Goal: Task Accomplishment & Management: Manage account settings

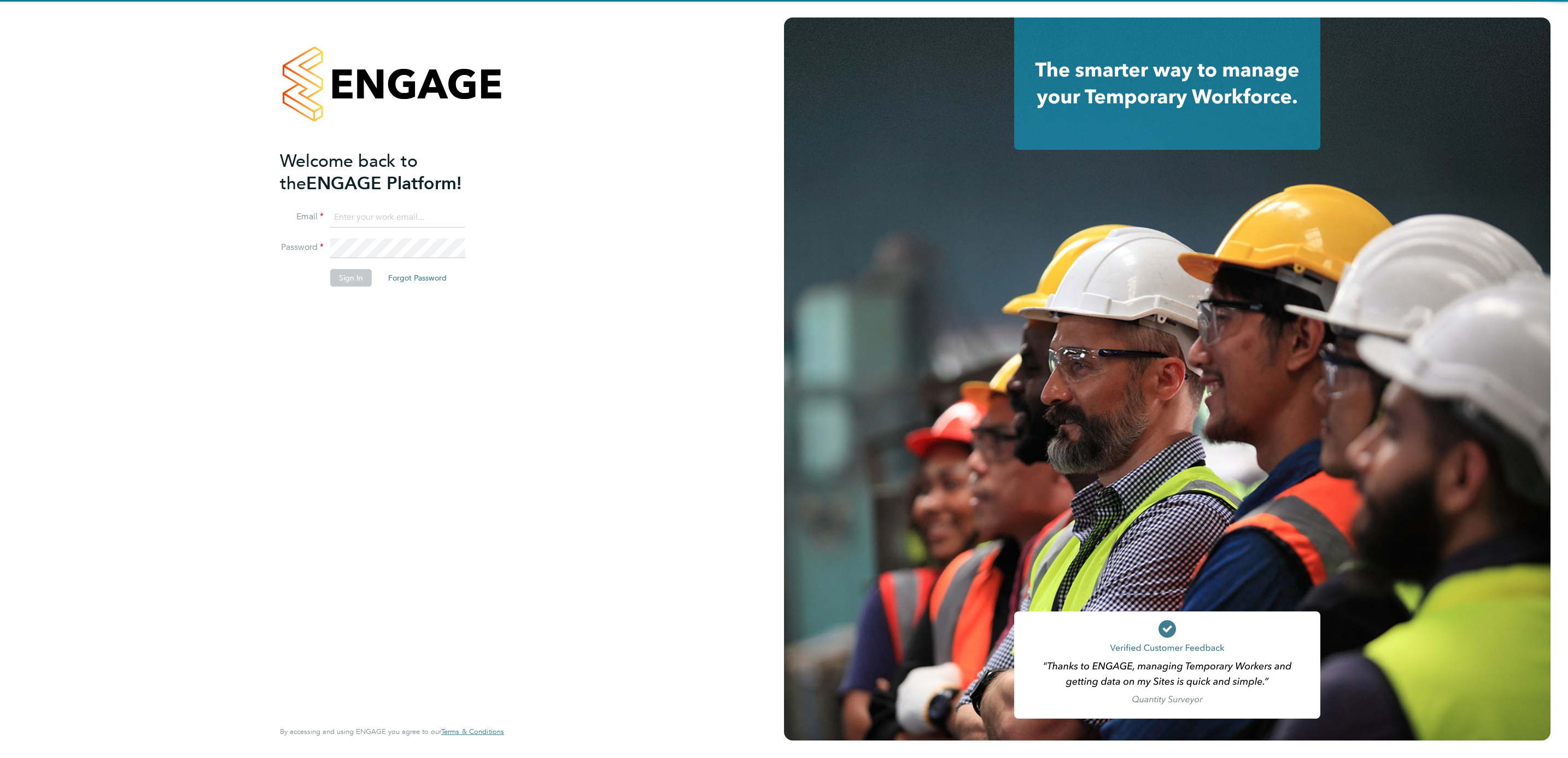
type input "[PERSON_NAME][EMAIL_ADDRESS][PERSON_NAME][DOMAIN_NAME]"
click at [360, 279] on button "Sign In" at bounding box center [351, 278] width 42 height 18
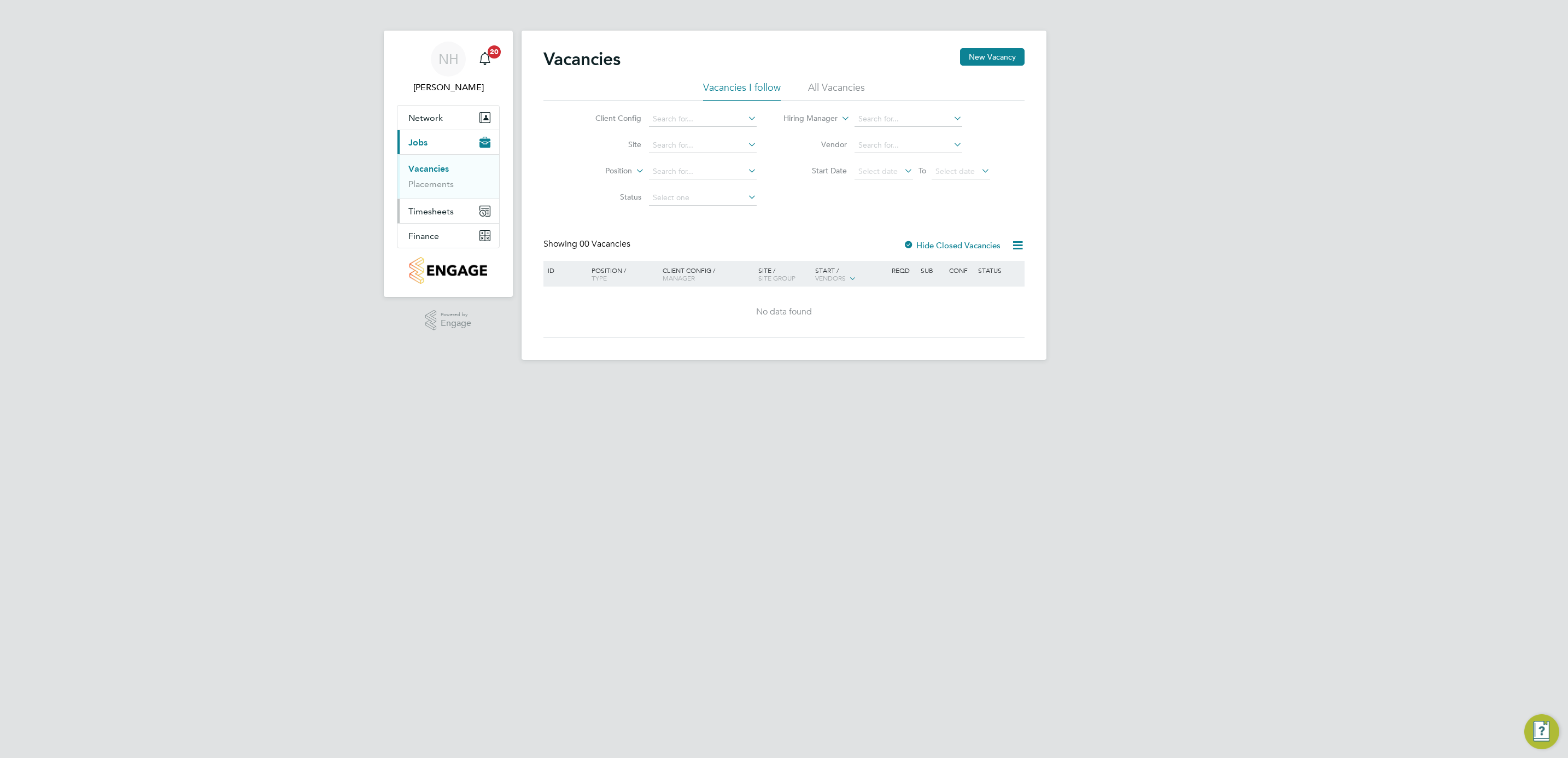
click at [438, 209] on span "Timesheets" at bounding box center [430, 212] width 46 height 11
click at [435, 211] on span "Timesheets" at bounding box center [430, 212] width 46 height 11
click at [441, 198] on link "Timesheets" at bounding box center [430, 194] width 46 height 11
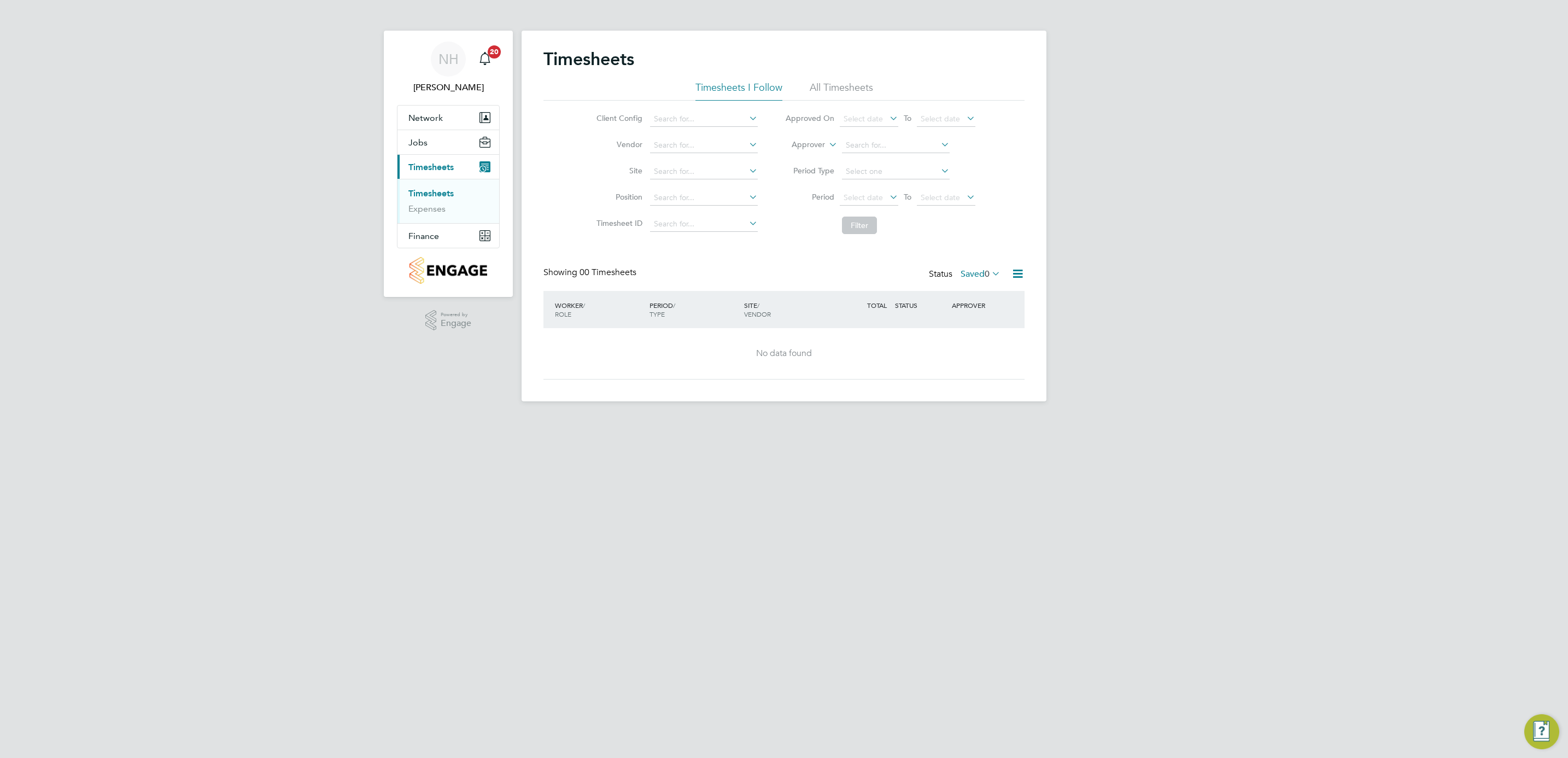
click at [968, 274] on label "Saved 0" at bounding box center [980, 274] width 40 height 11
click at [964, 322] on li "Submitted" at bounding box center [965, 324] width 50 height 15
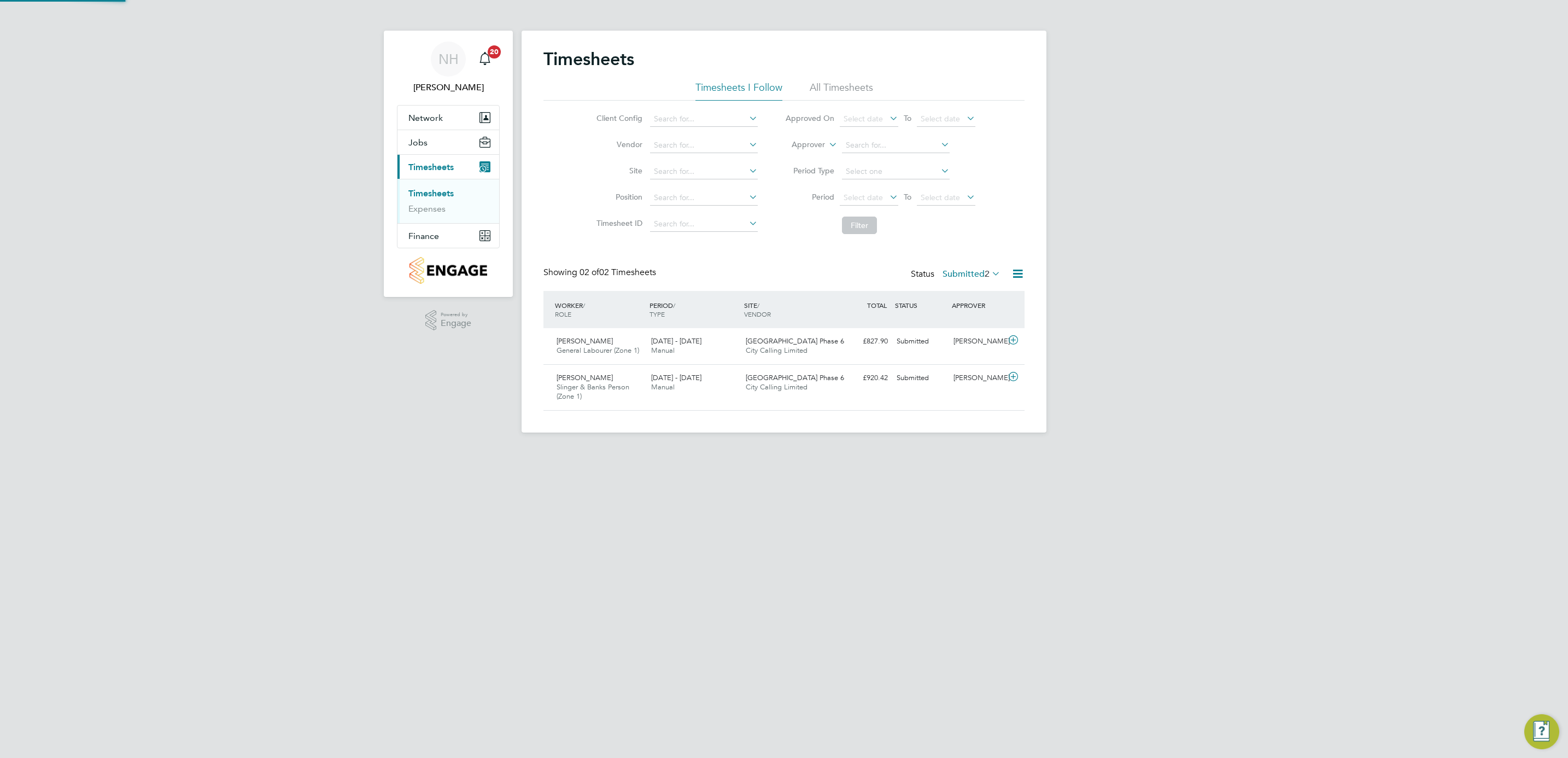
scroll to position [28, 96]
click at [980, 339] on div "[PERSON_NAME]" at bounding box center [978, 341] width 57 height 18
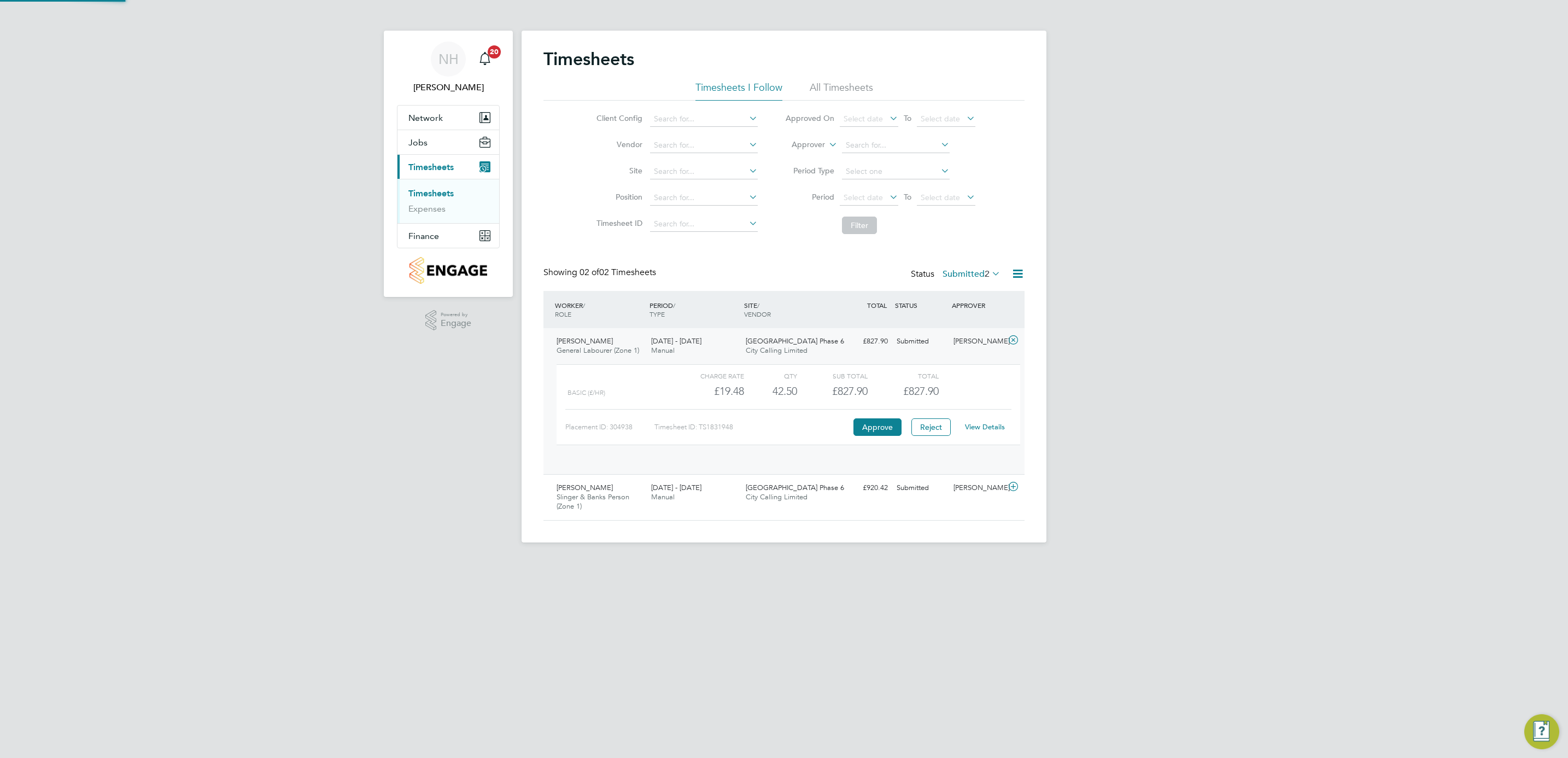
scroll to position [18, 106]
click at [978, 428] on link "View Details" at bounding box center [985, 427] width 40 height 9
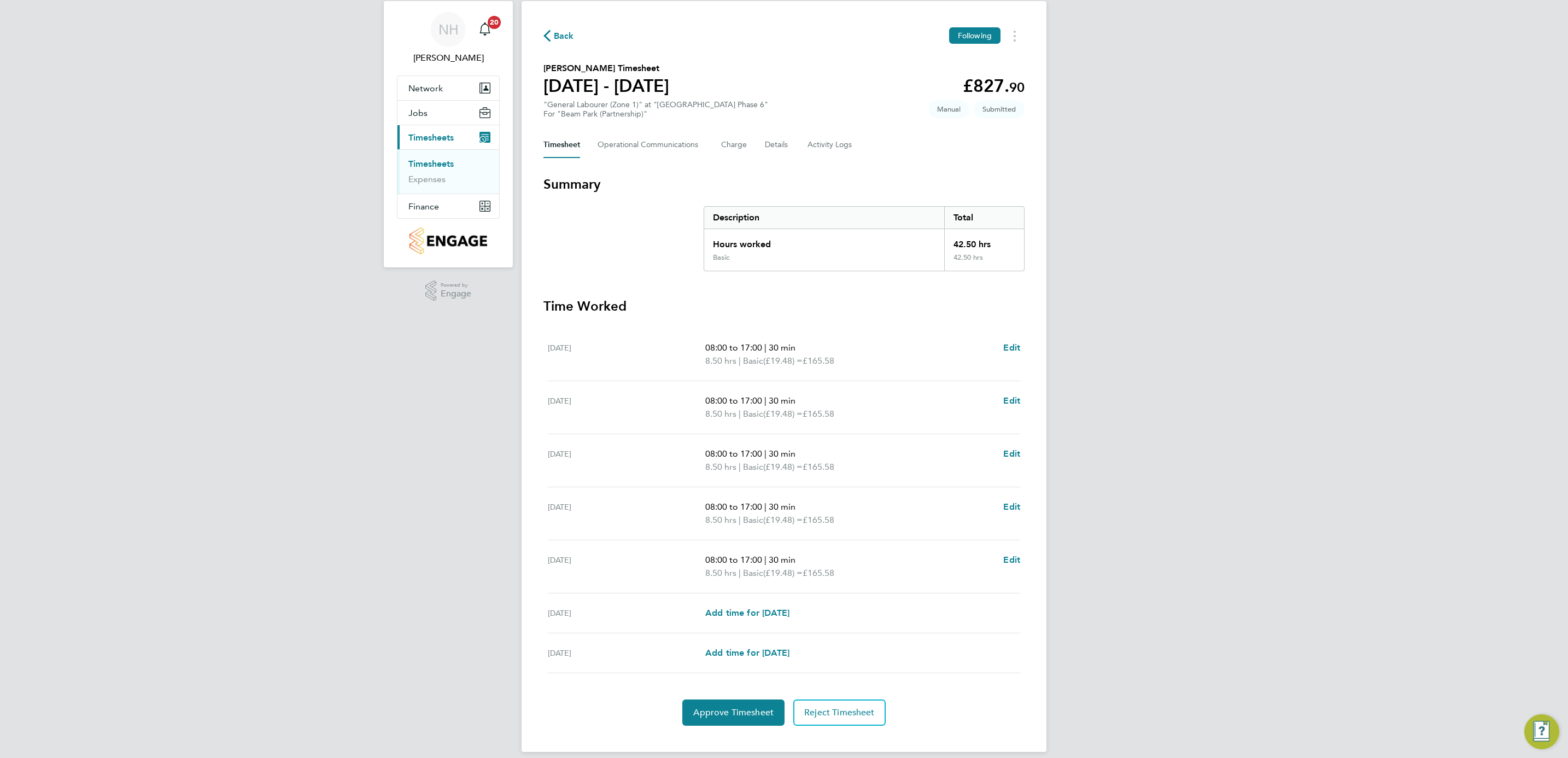
scroll to position [43, 0]
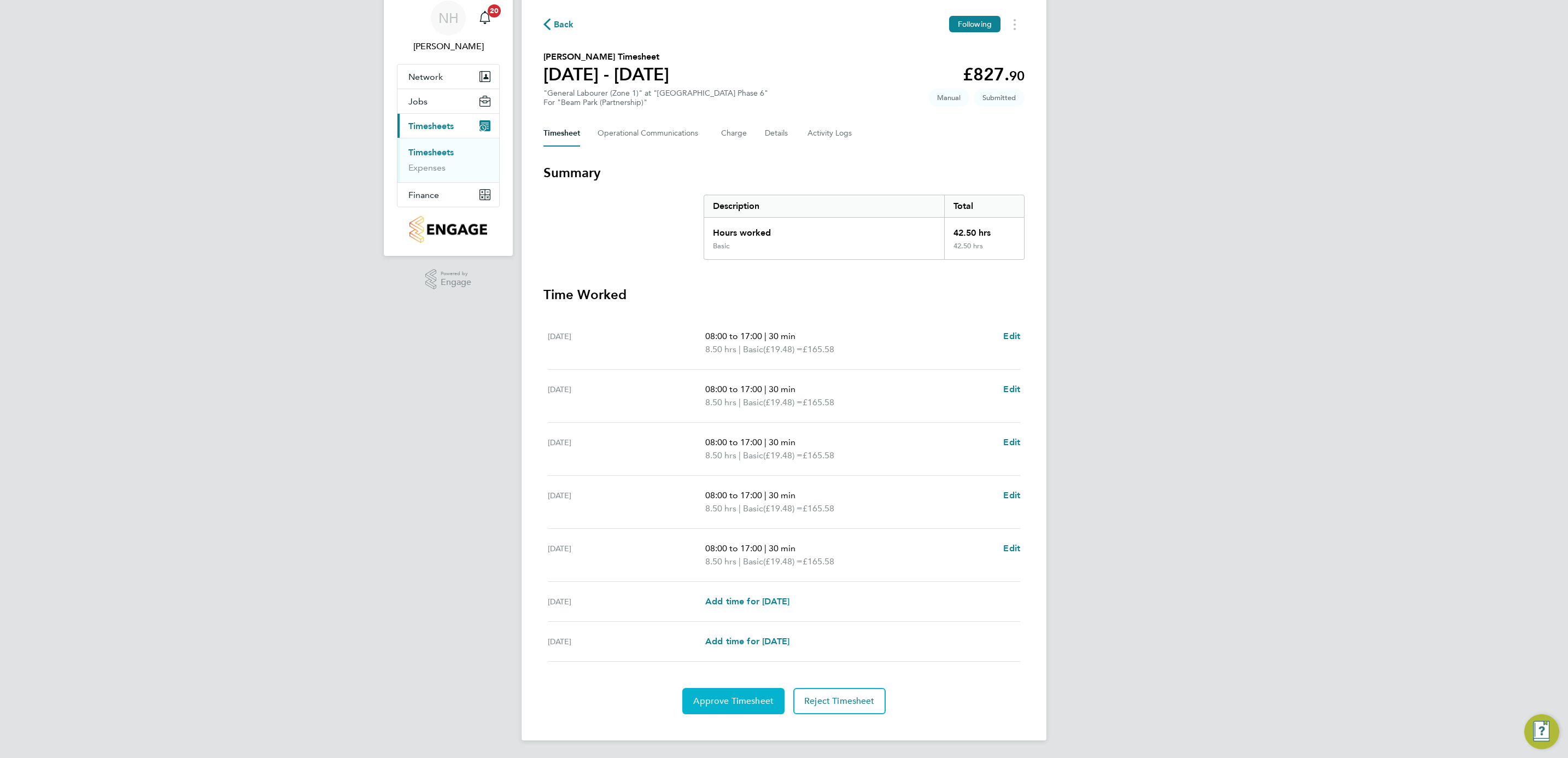
drag, startPoint x: 766, startPoint y: 695, endPoint x: 778, endPoint y: 684, distance: 16.3
click at [765, 695] on button "Approve Timesheet" at bounding box center [733, 700] width 102 height 26
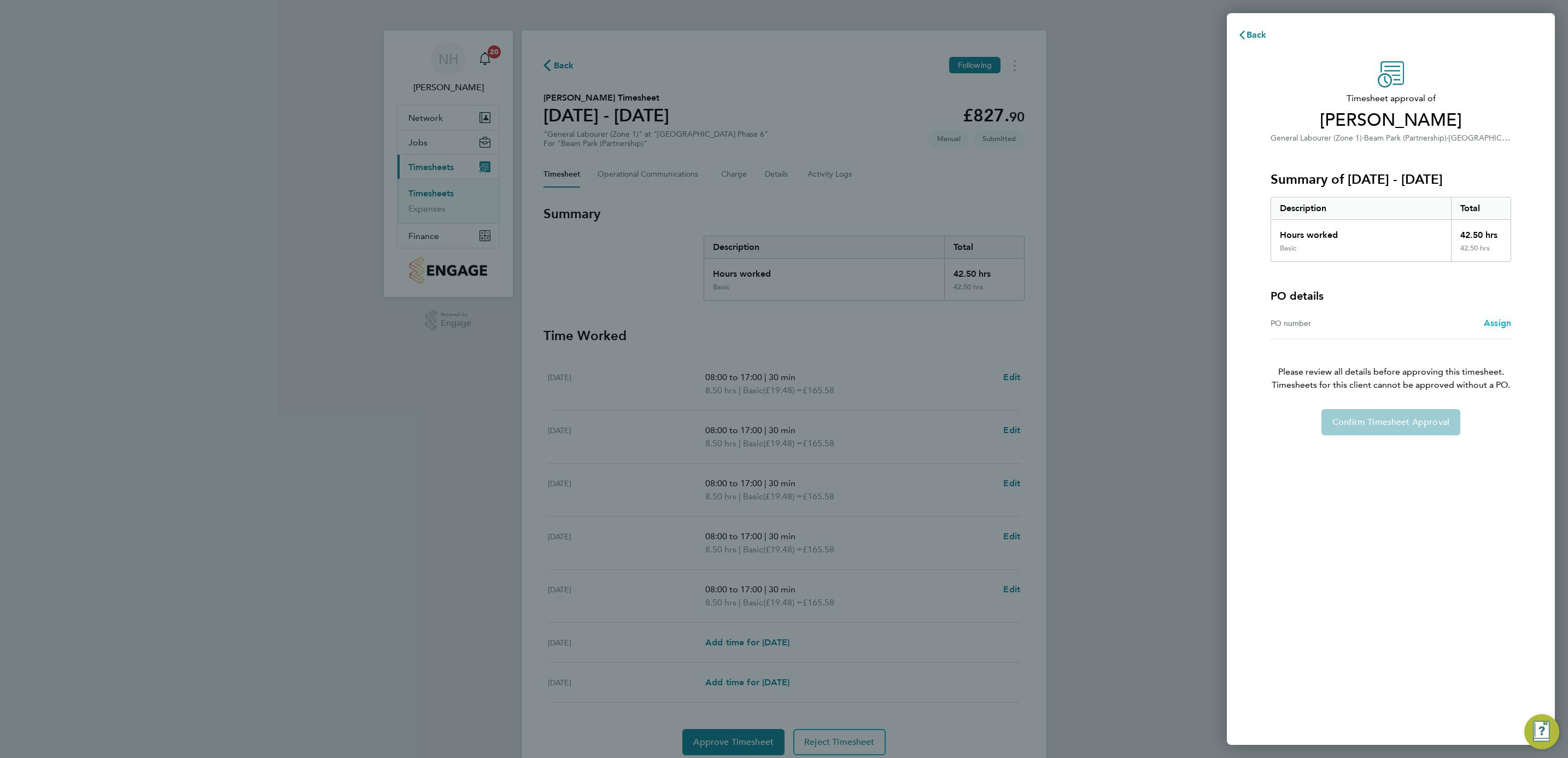
click at [1496, 318] on span "Assign" at bounding box center [1497, 323] width 28 height 11
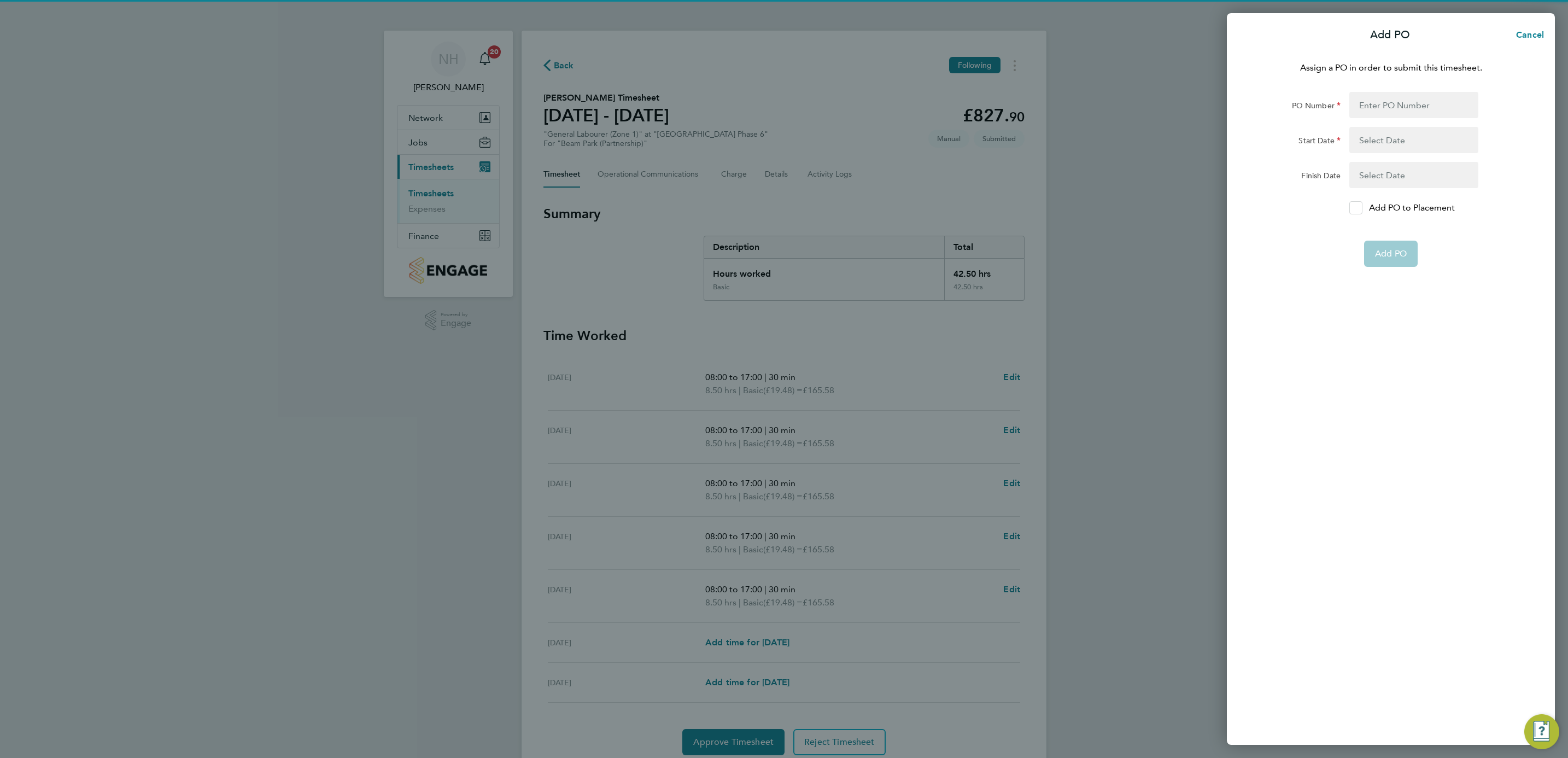
click at [1358, 206] on icon at bounding box center [1355, 208] width 8 height 7
click at [1360, 208] on input "Add PO to Placement" at bounding box center [1360, 208] width 0 height 0
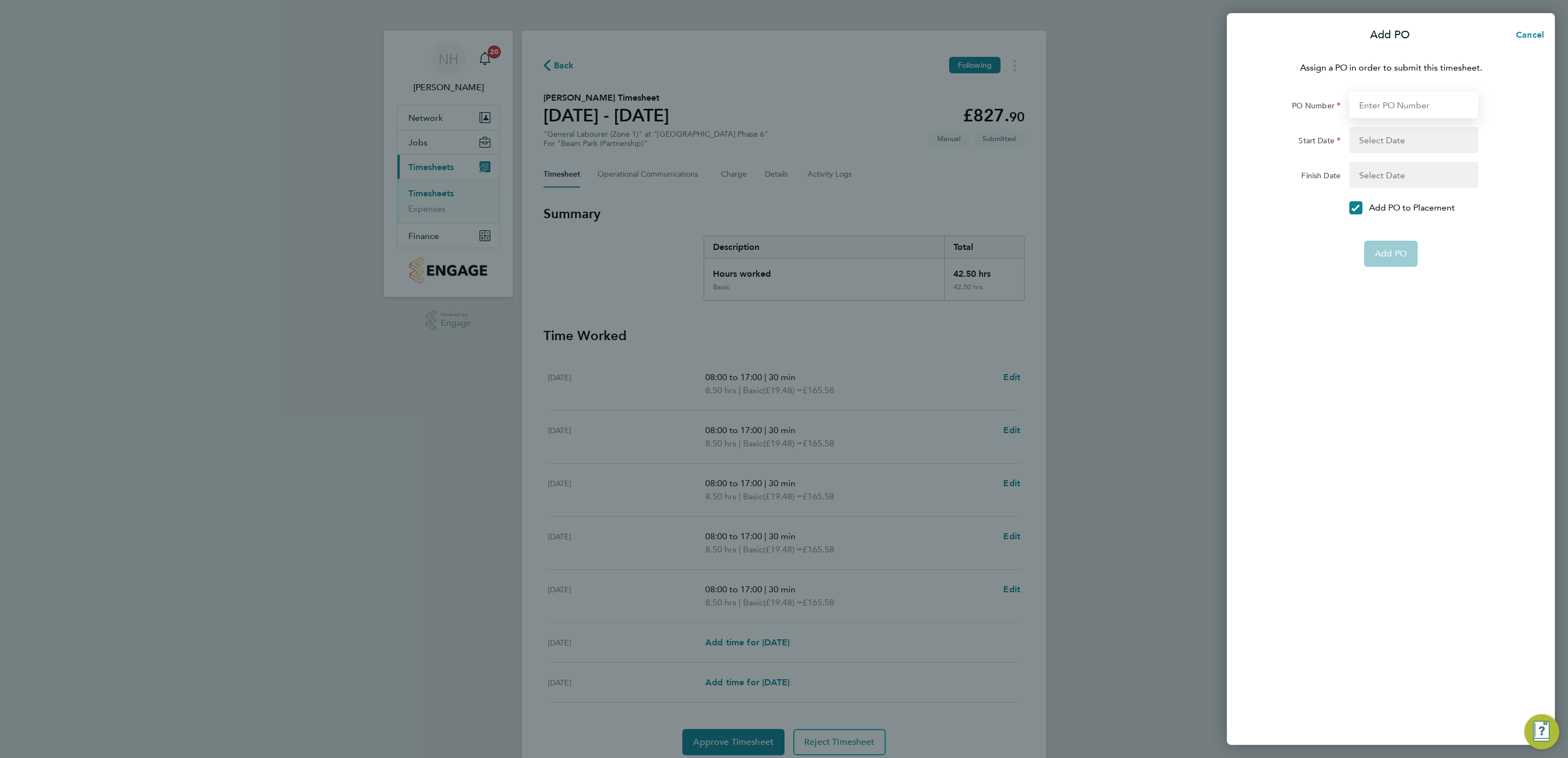
click at [1357, 106] on input "PO Number" at bounding box center [1414, 104] width 129 height 26
type input "H66979"
type input "02 Sep 24"
type input "31 Dec 26"
click at [1388, 225] on span "Add PO" at bounding box center [1391, 228] width 32 height 11
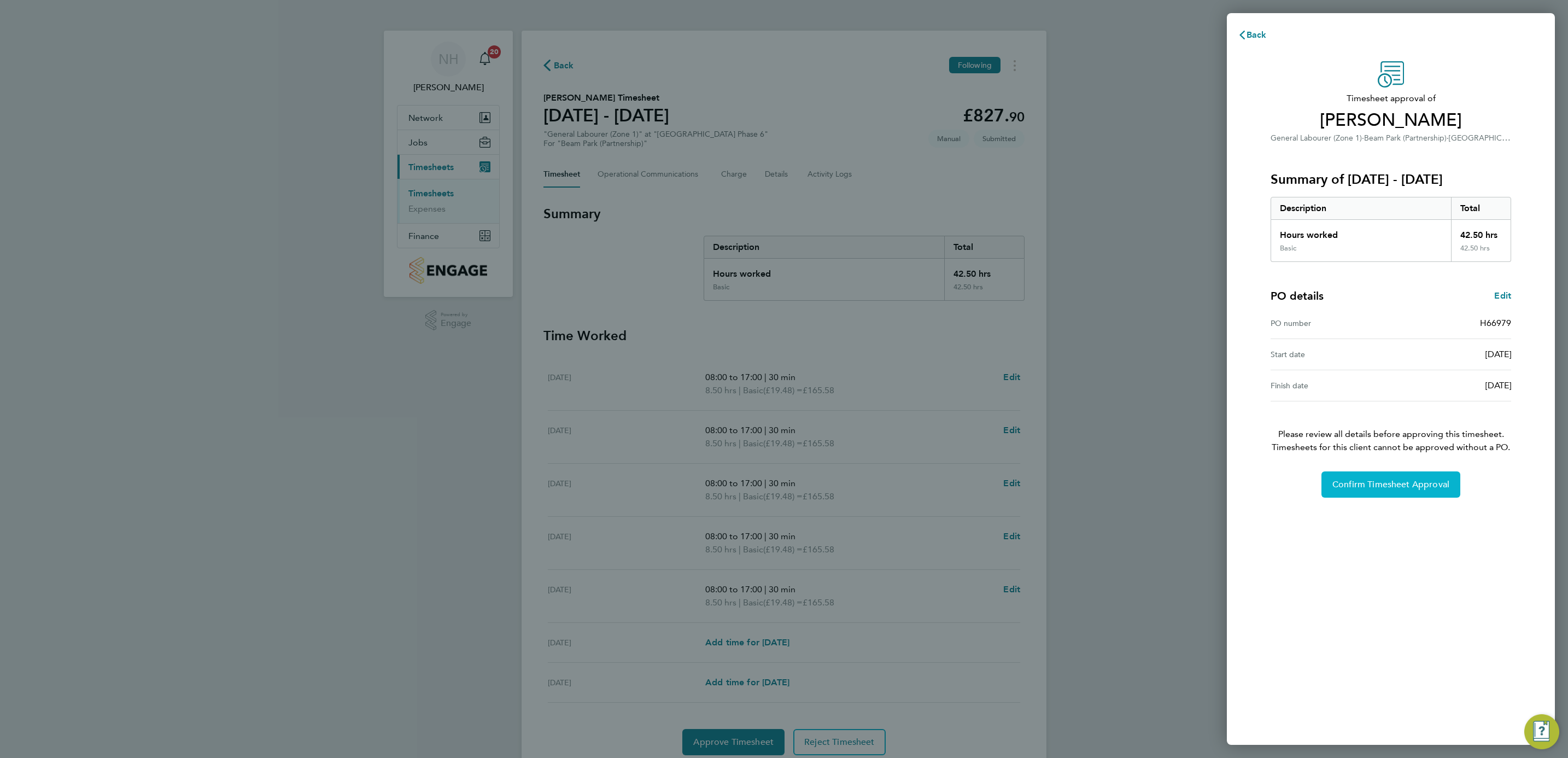
click at [1389, 483] on span "Confirm Timesheet Approval" at bounding box center [1390, 484] width 117 height 11
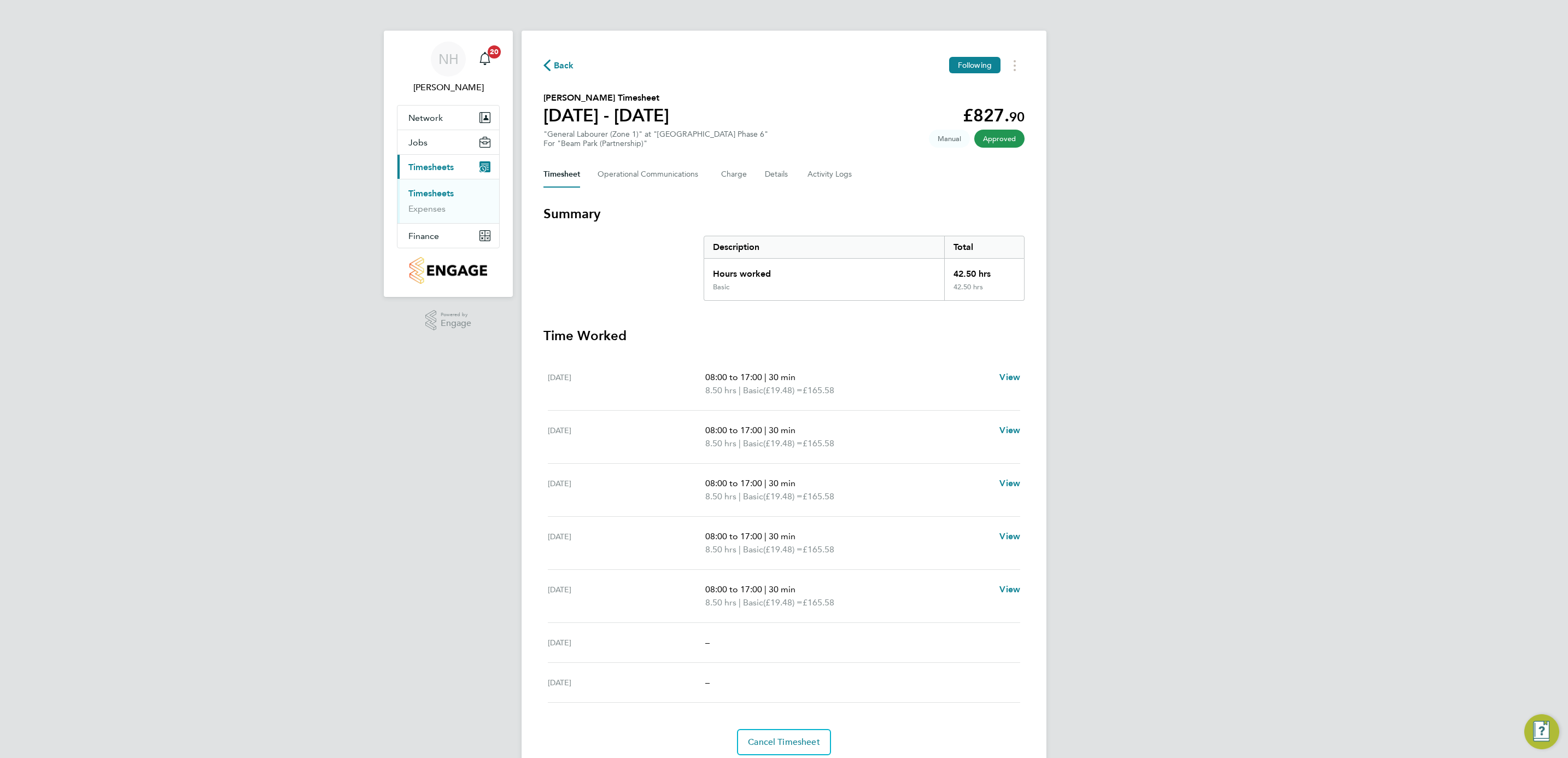
click at [562, 62] on span "Back" at bounding box center [563, 65] width 21 height 13
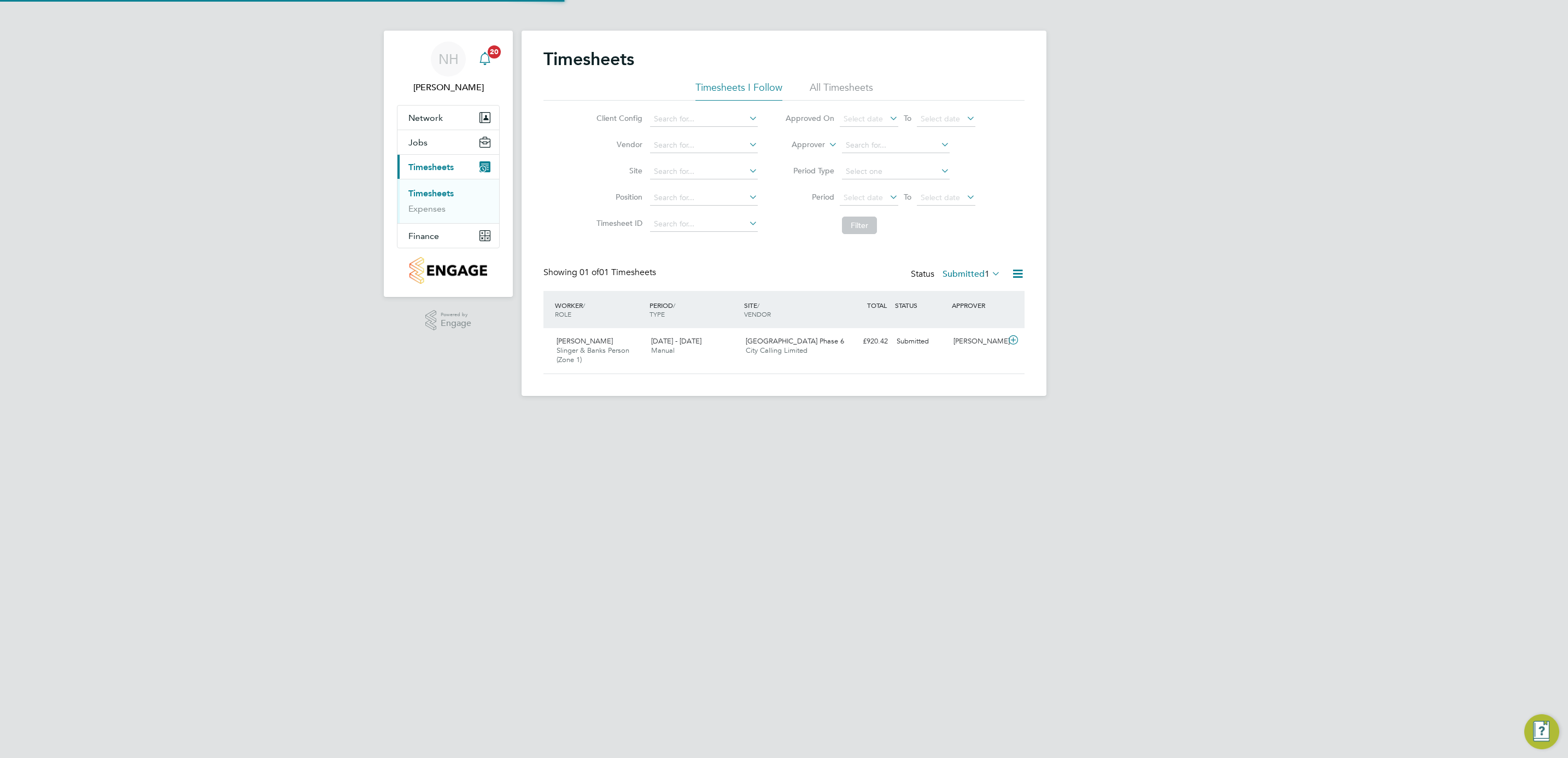
scroll to position [28, 96]
